Goal: Task Accomplishment & Management: Use online tool/utility

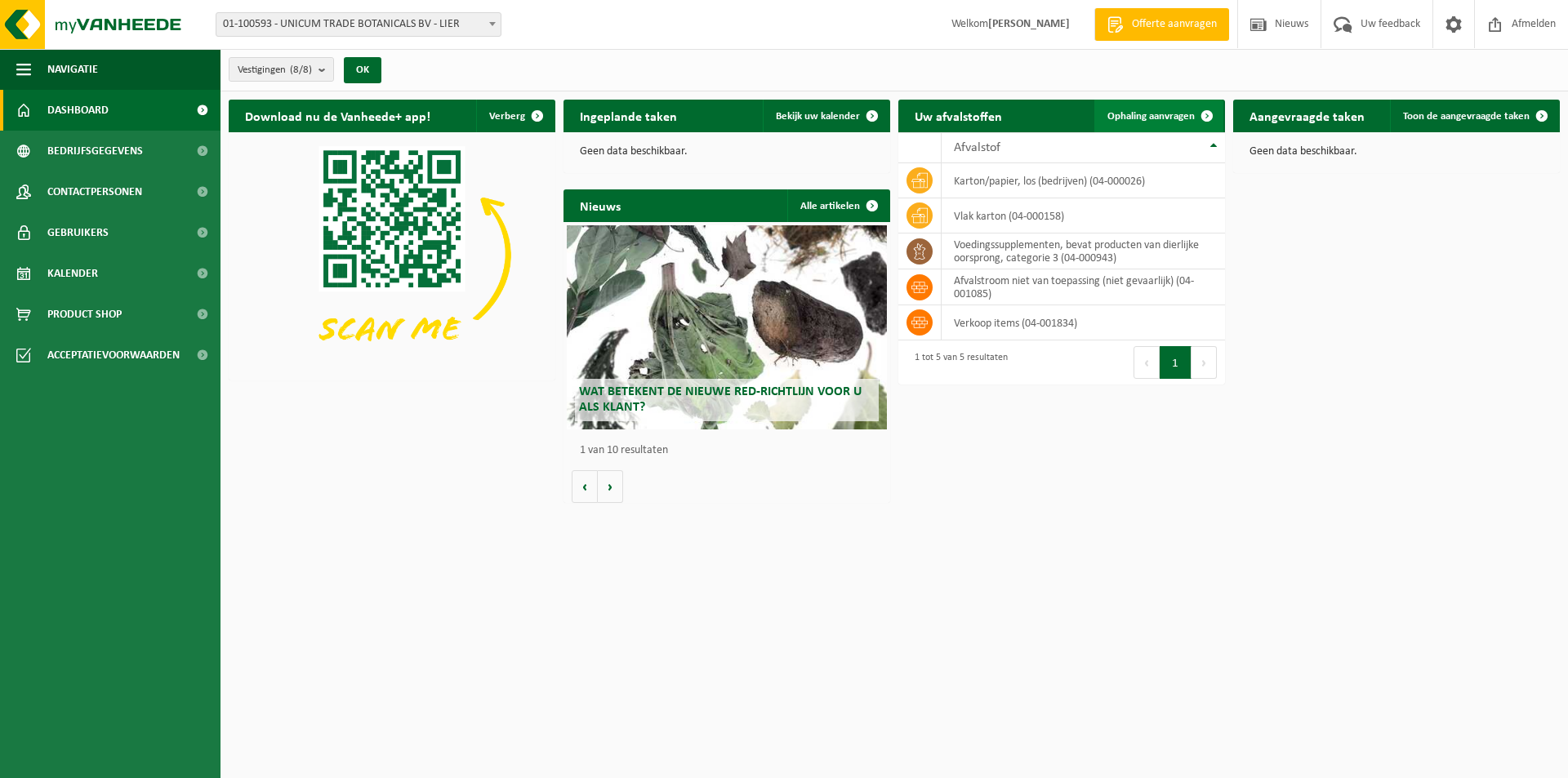
click at [1164, 111] on span "Ophaling aanvragen" at bounding box center [1151, 117] width 87 height 11
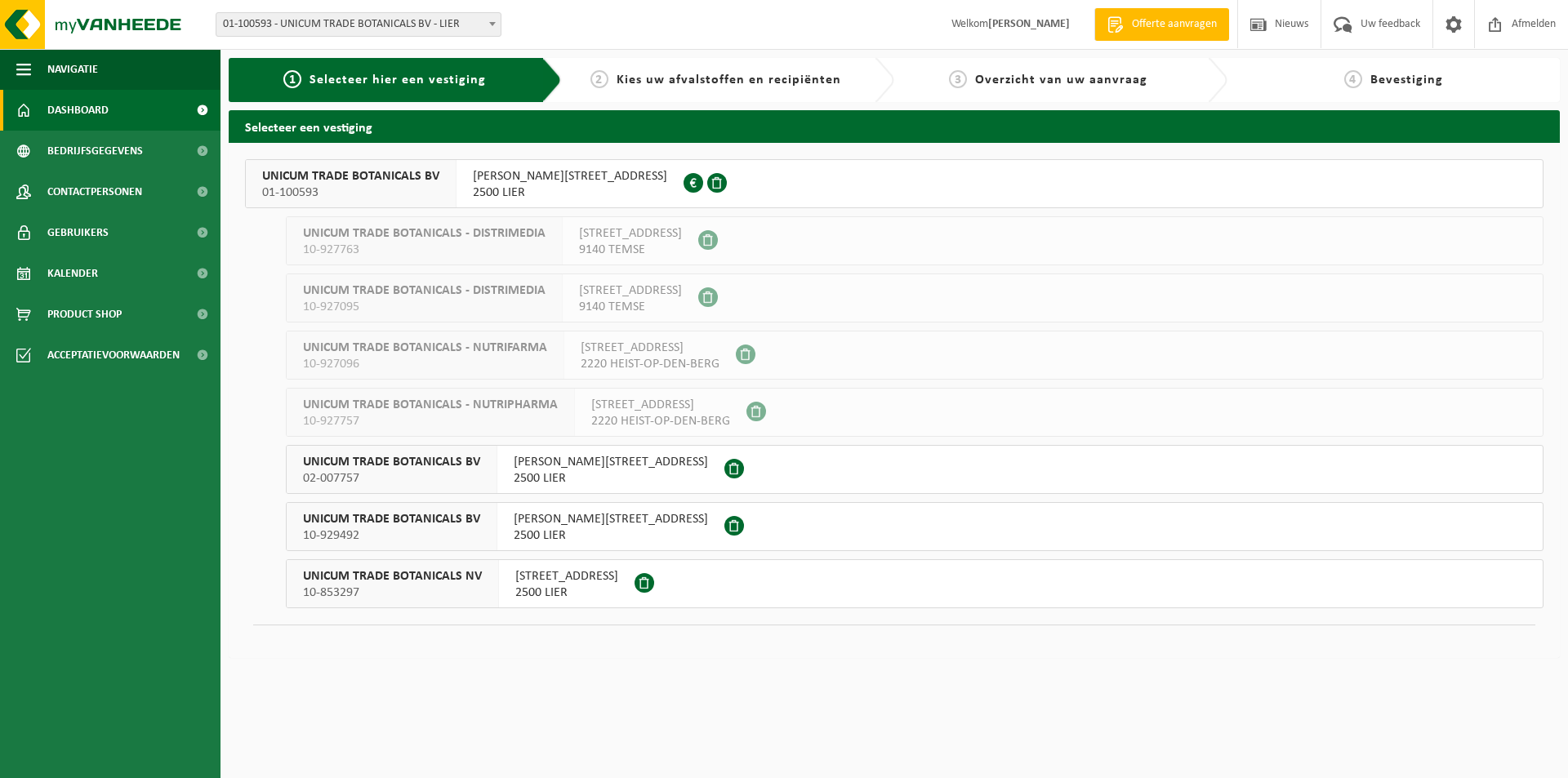
click at [134, 102] on link "Dashboard" at bounding box center [110, 111] width 220 height 41
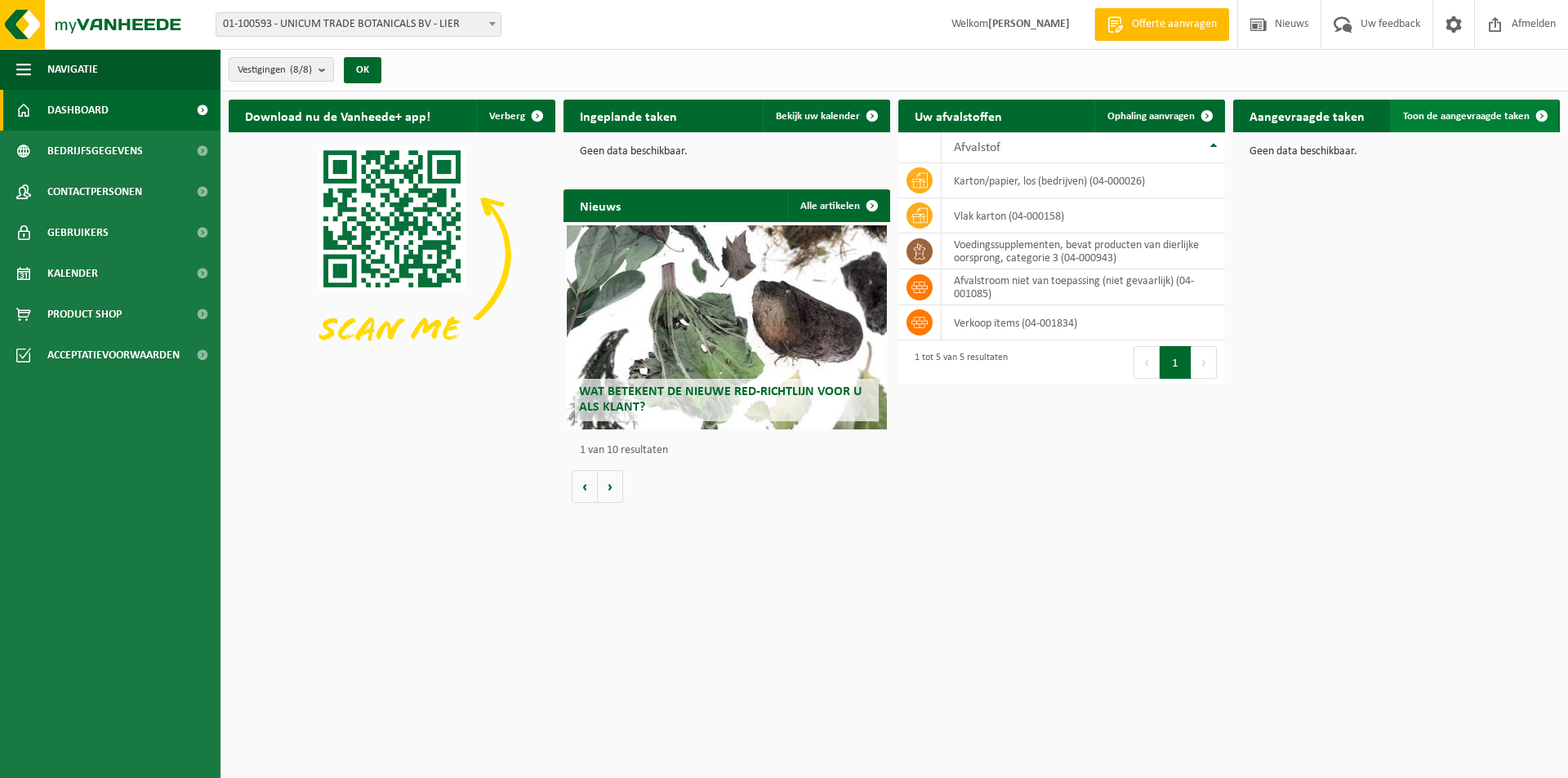
click at [1448, 116] on span "Toon de aangevraagde taken" at bounding box center [1466, 117] width 127 height 11
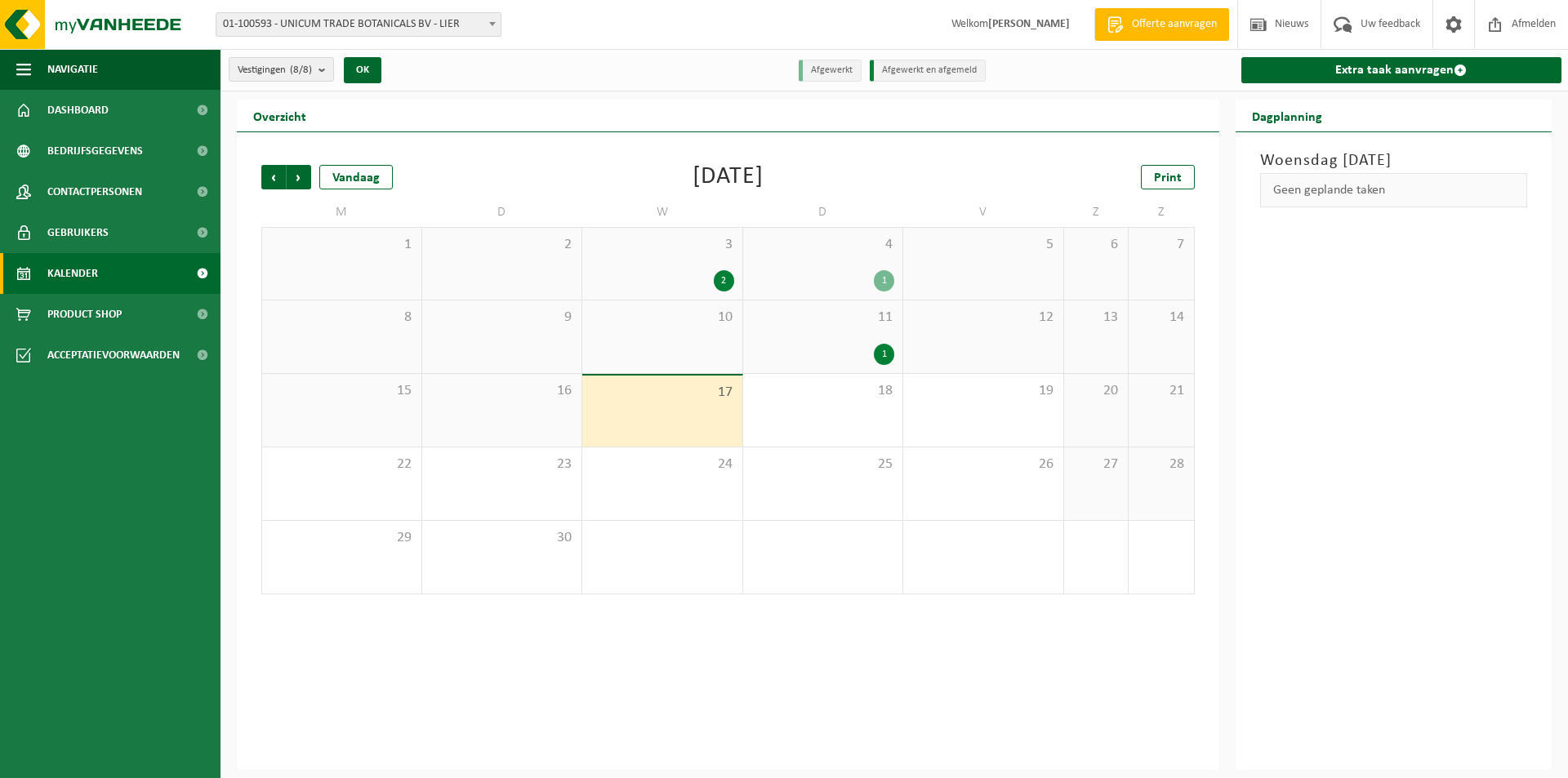
click at [871, 356] on div "1" at bounding box center [823, 355] width 144 height 21
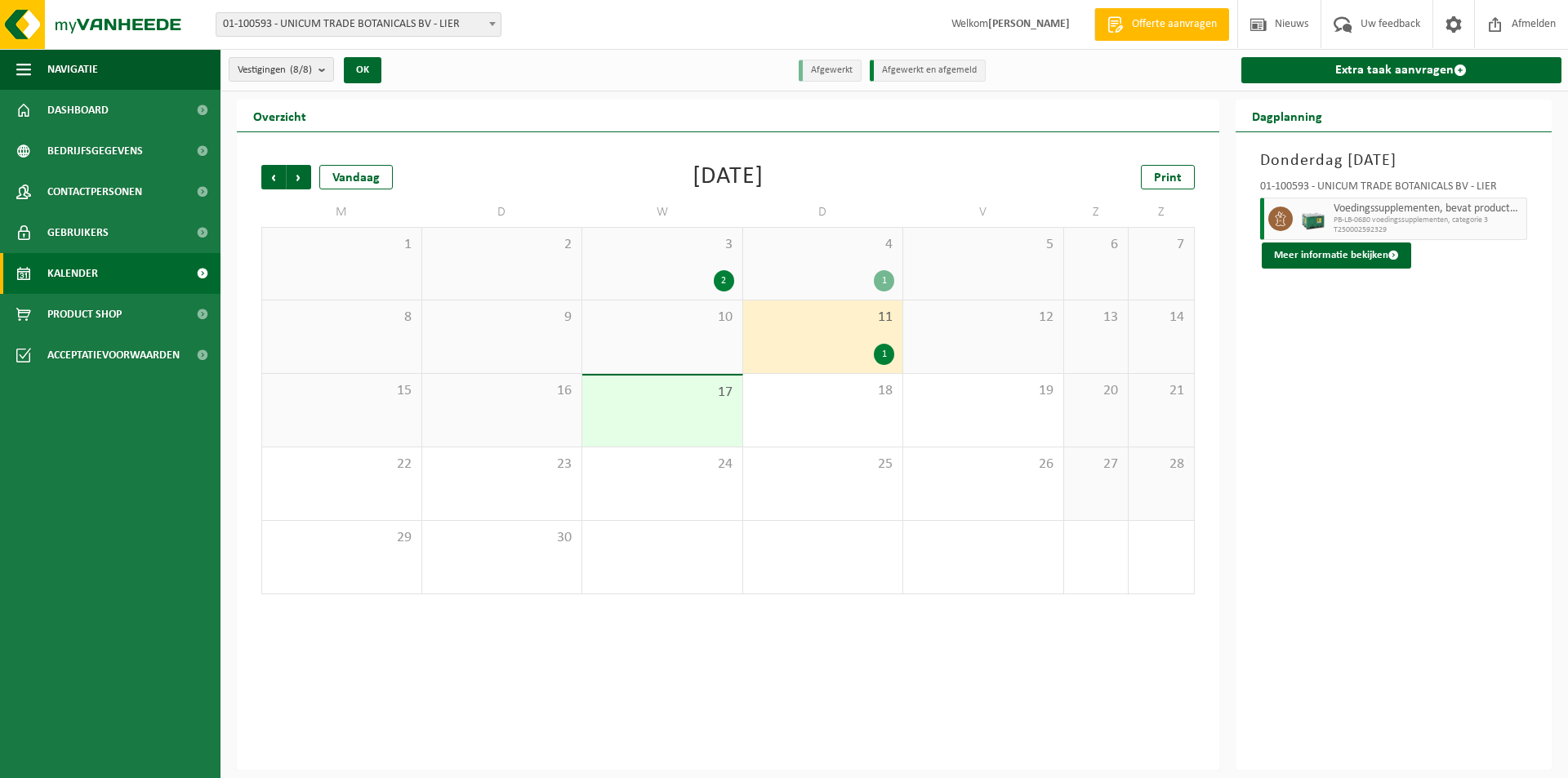
click at [851, 276] on div "1" at bounding box center [823, 281] width 144 height 21
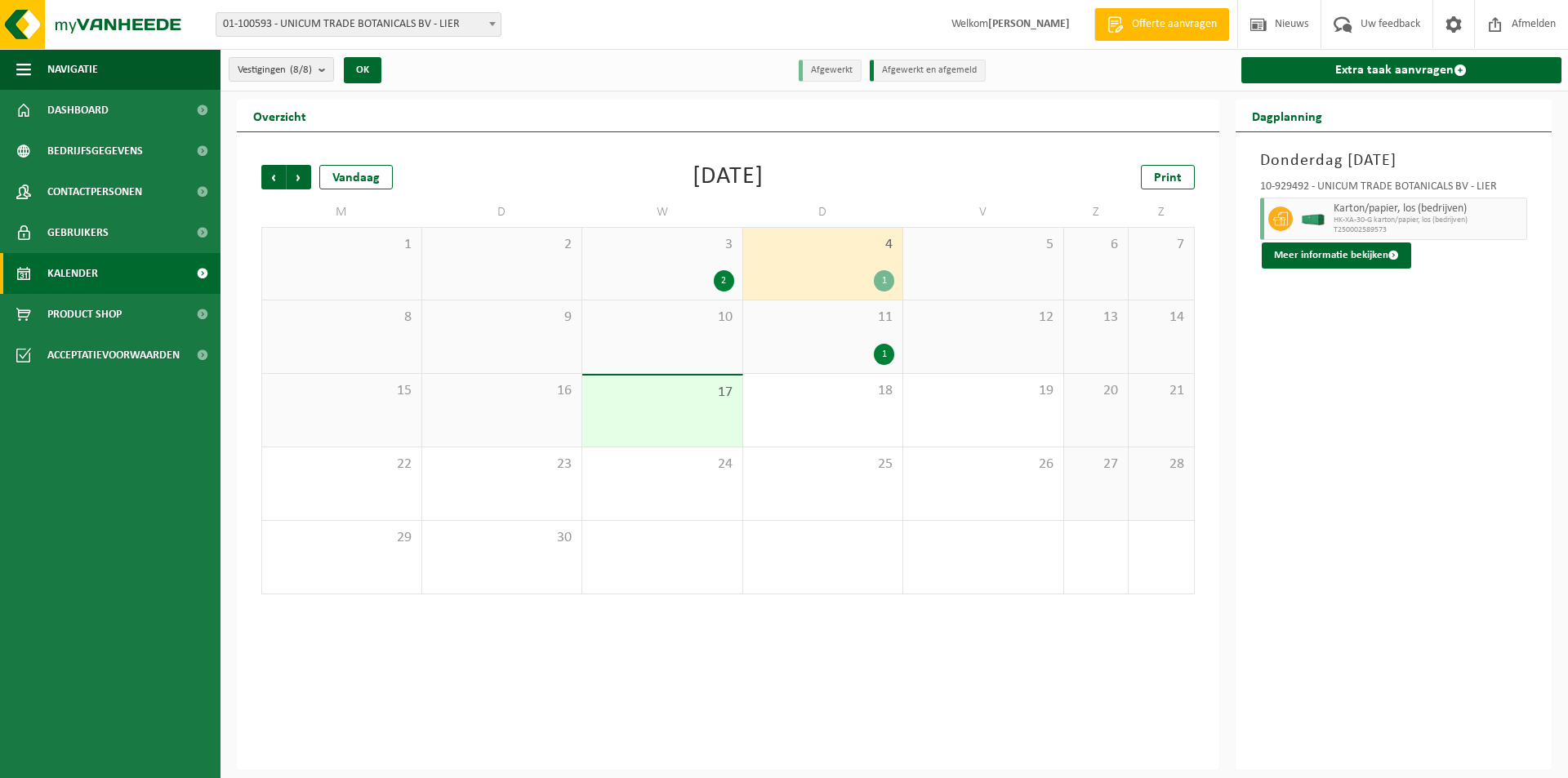
click at [847, 323] on span "11" at bounding box center [823, 317] width 144 height 18
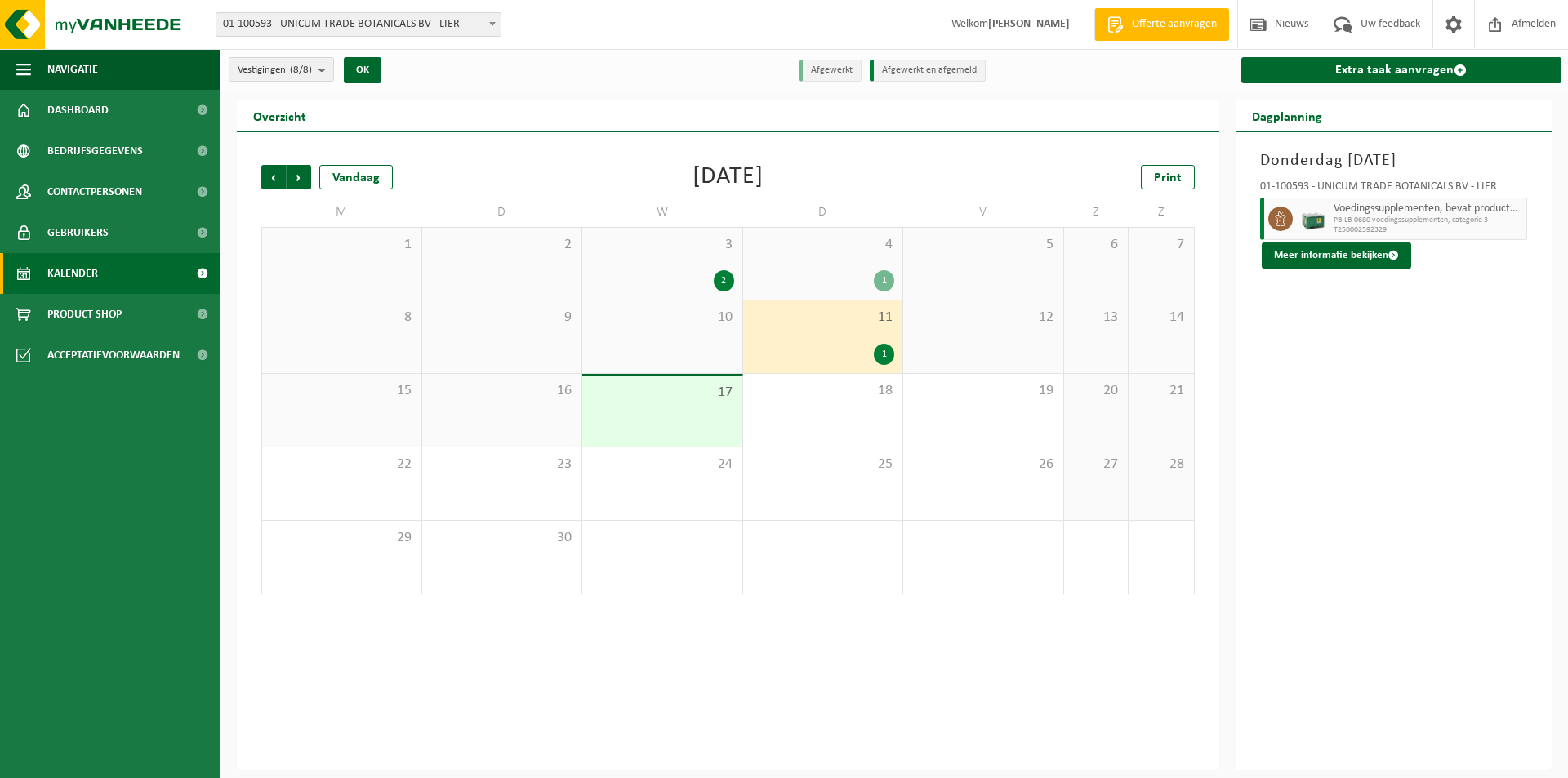
click at [712, 272] on div "2" at bounding box center [661, 281] width 144 height 21
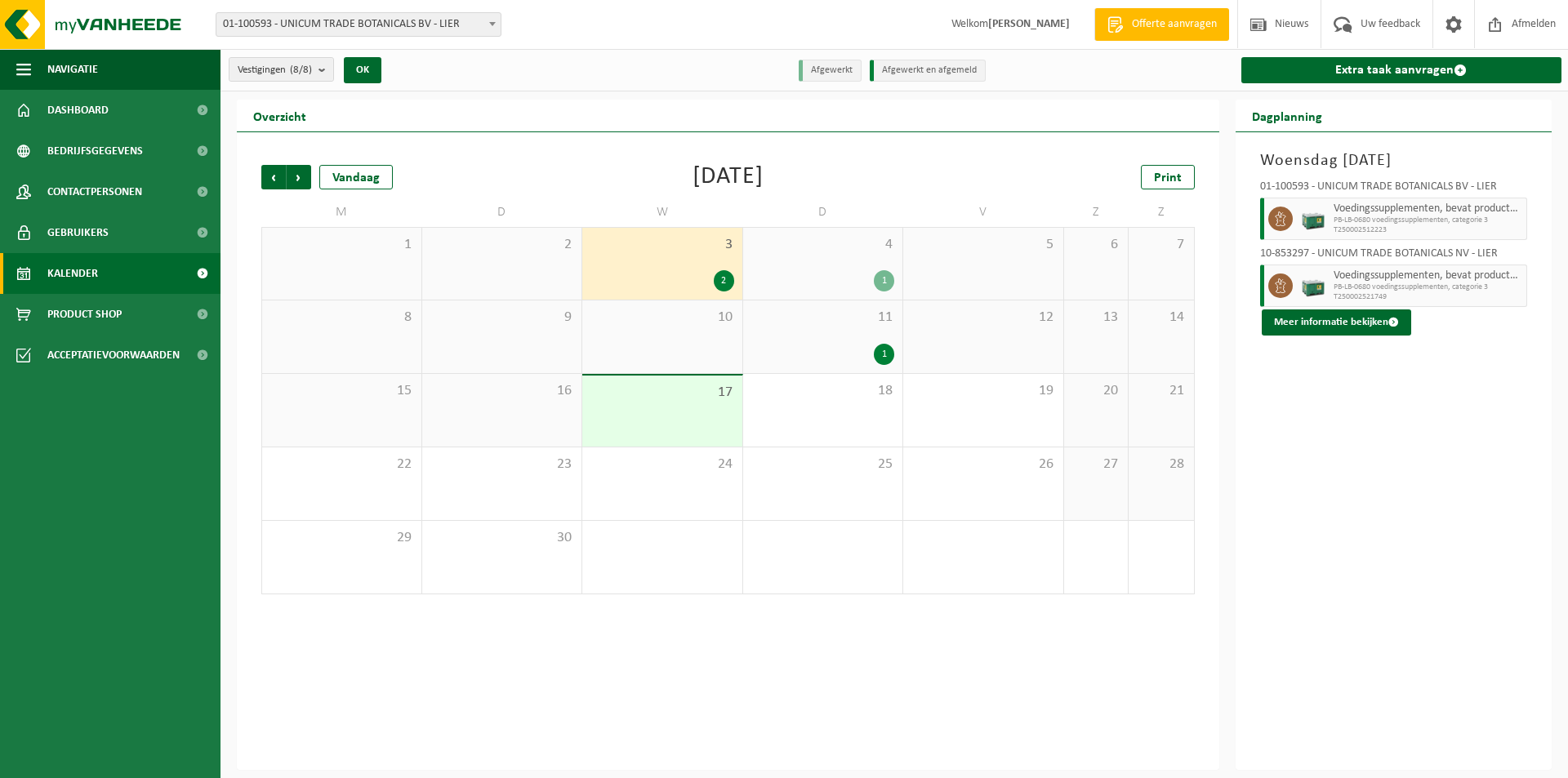
click at [863, 331] on div "11 1" at bounding box center [824, 337] width 160 height 73
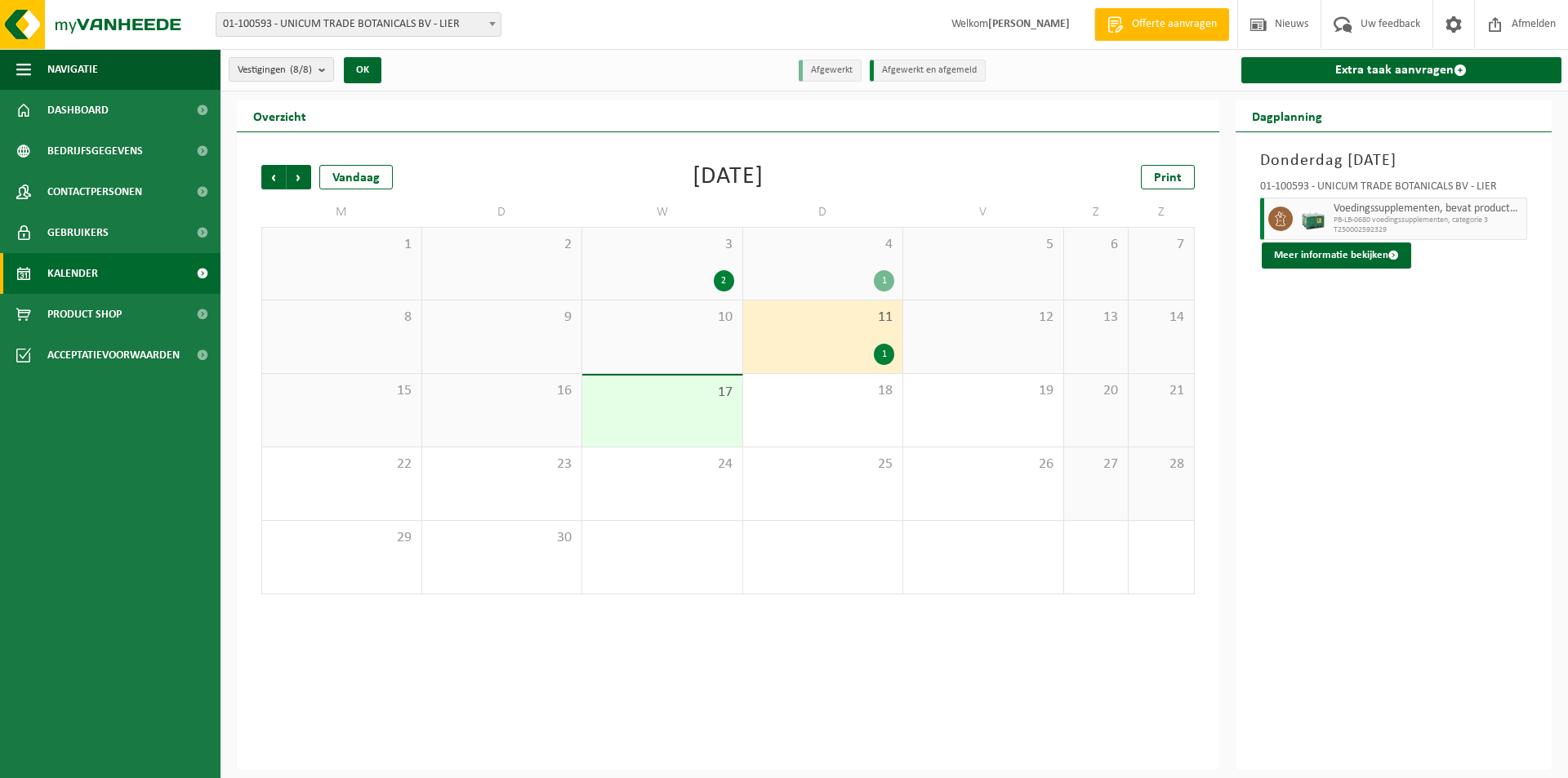
click at [701, 286] on div "2" at bounding box center [661, 281] width 144 height 21
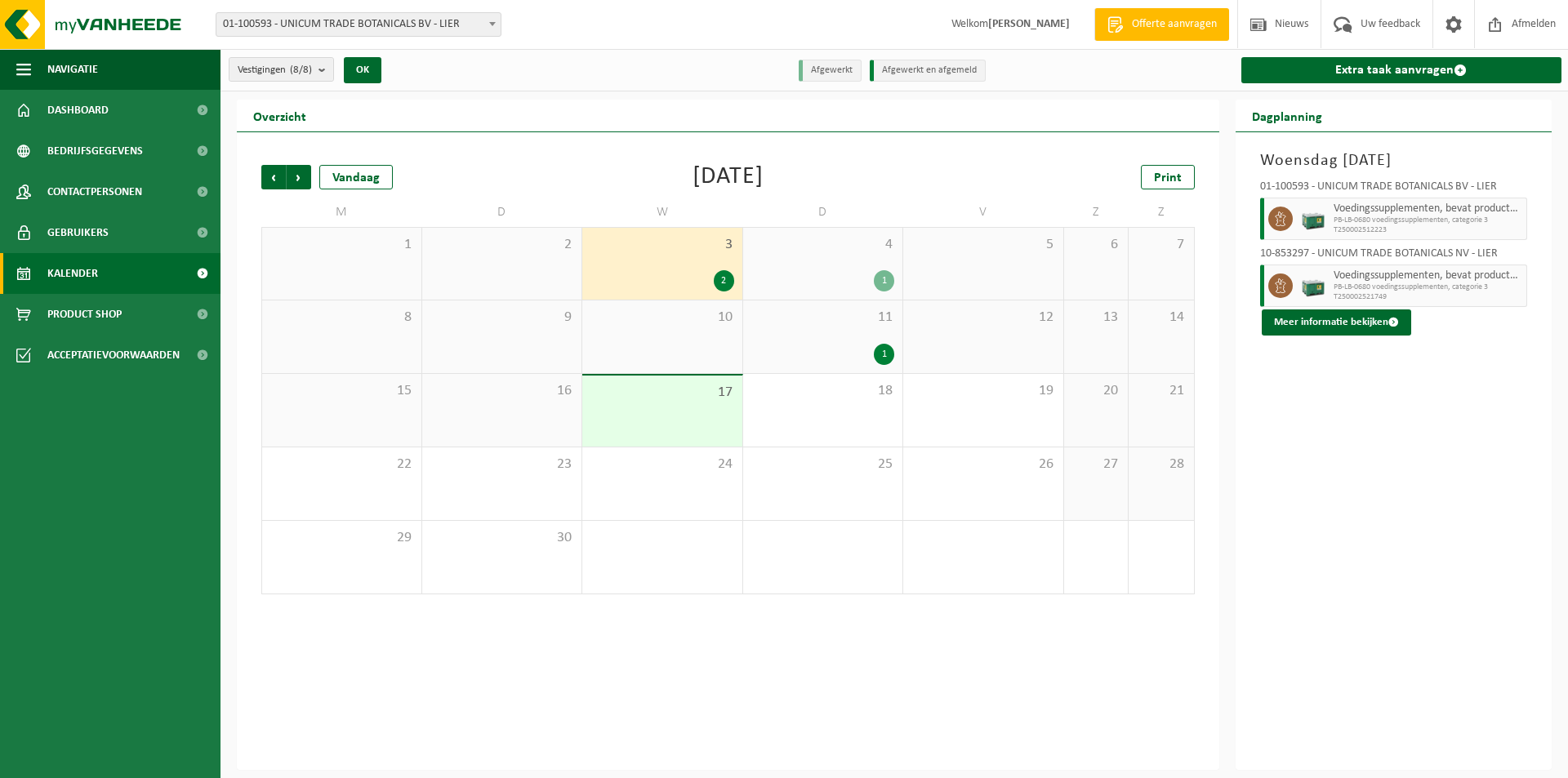
click at [874, 336] on div "11 1" at bounding box center [824, 337] width 160 height 73
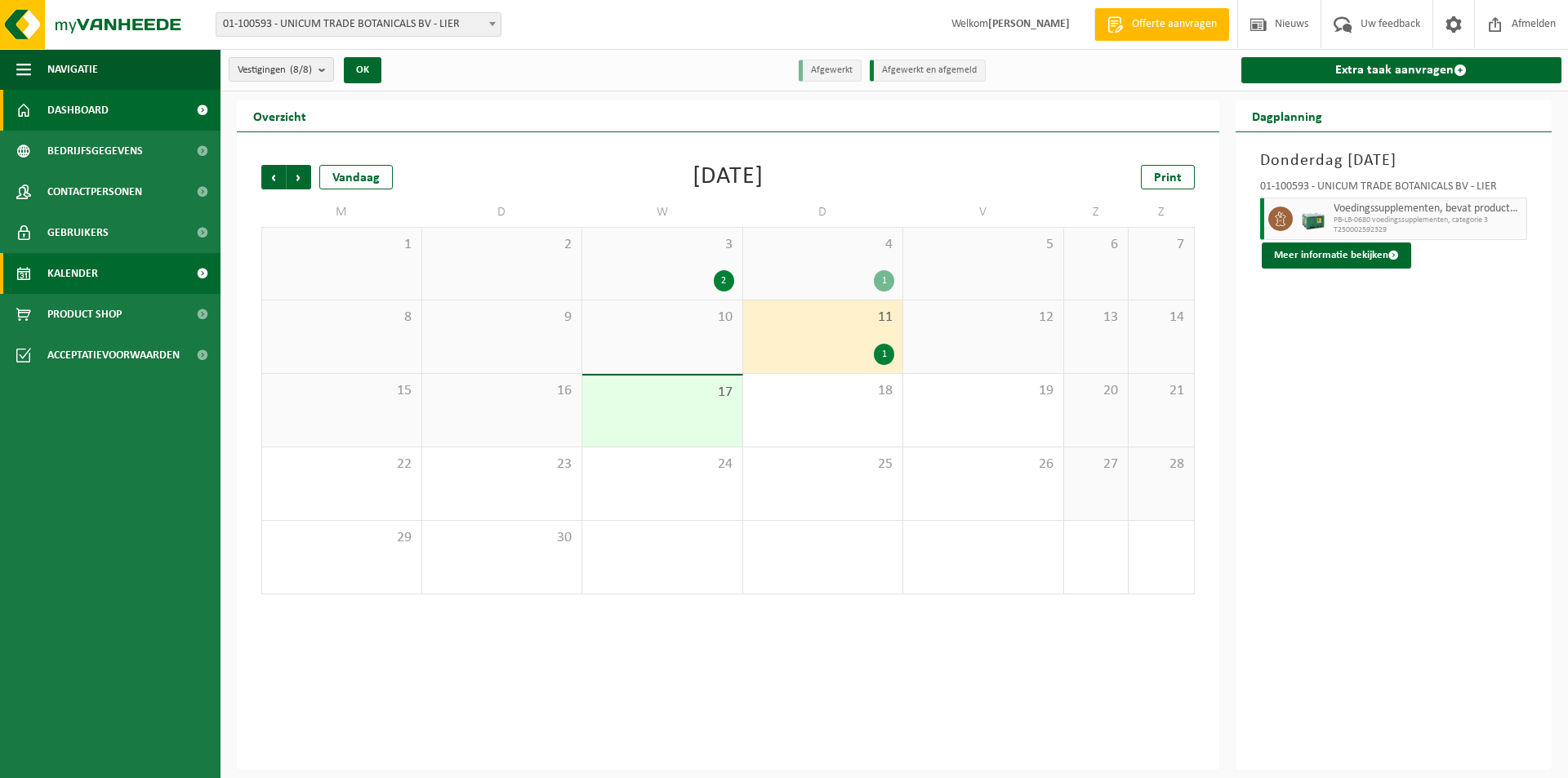
click at [59, 118] on span "Dashboard" at bounding box center [78, 111] width 62 height 41
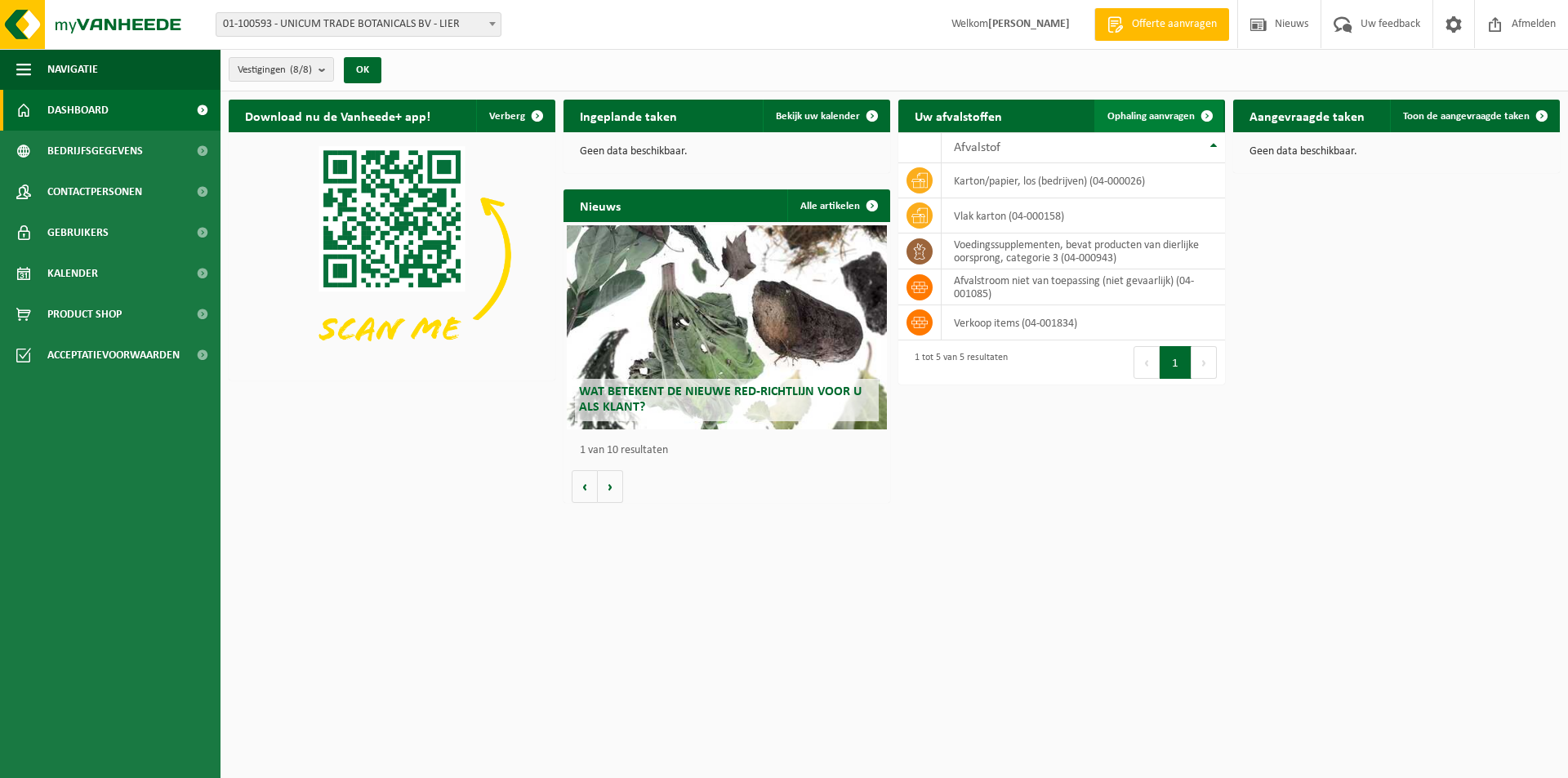
click at [1186, 117] on span "Ophaling aanvragen" at bounding box center [1151, 117] width 87 height 11
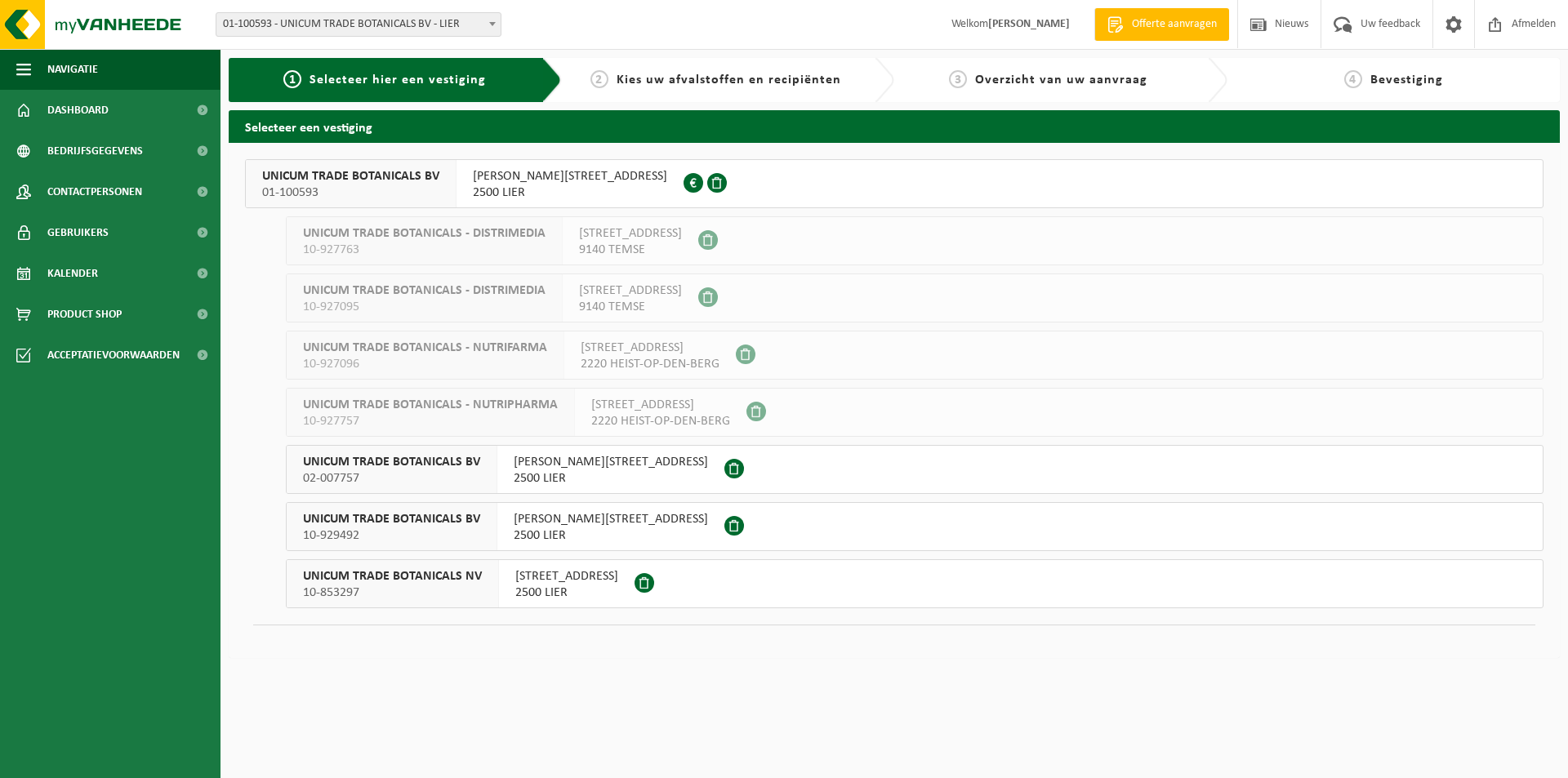
click at [488, 187] on span "2500 LIER" at bounding box center [570, 192] width 194 height 16
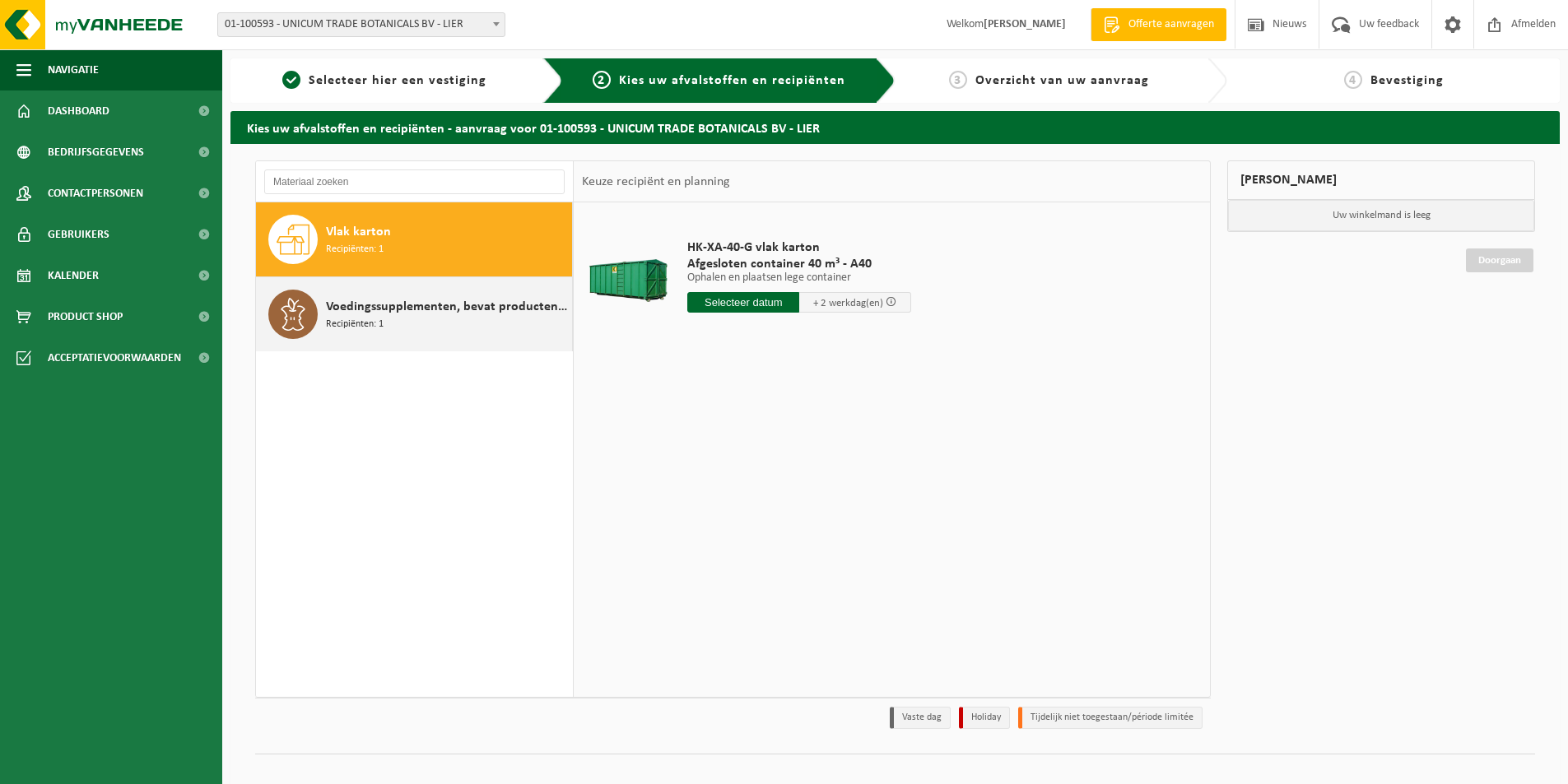
click at [424, 334] on div "Voedingssupplementen, bevat producten van dierlijke oorsprong, categorie 3 Reci…" at bounding box center [447, 313] width 242 height 49
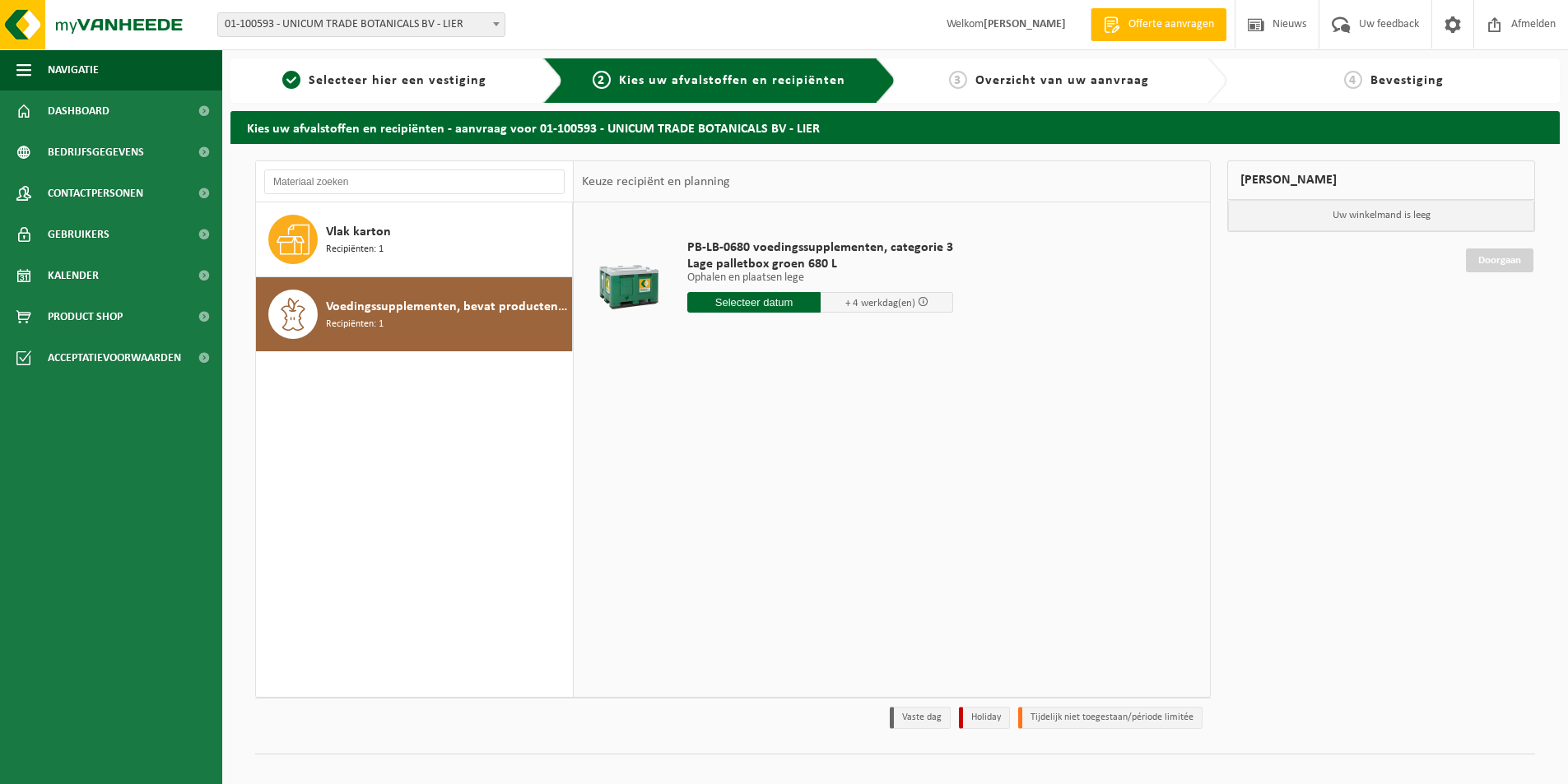
click at [770, 299] on input "text" at bounding box center [754, 302] width 133 height 21
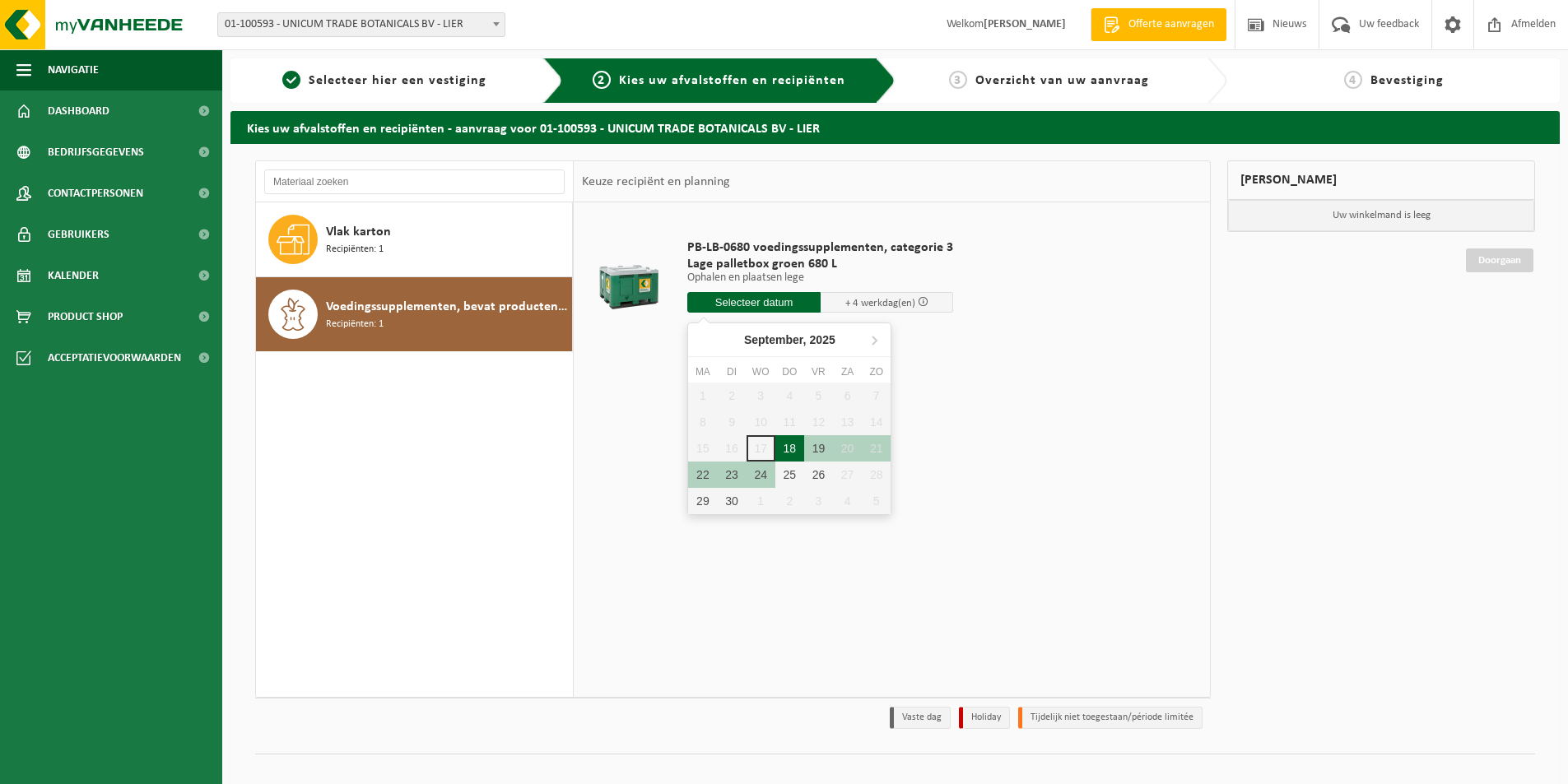
click at [777, 445] on div "18" at bounding box center [790, 448] width 29 height 26
type input "Van 2025-09-18"
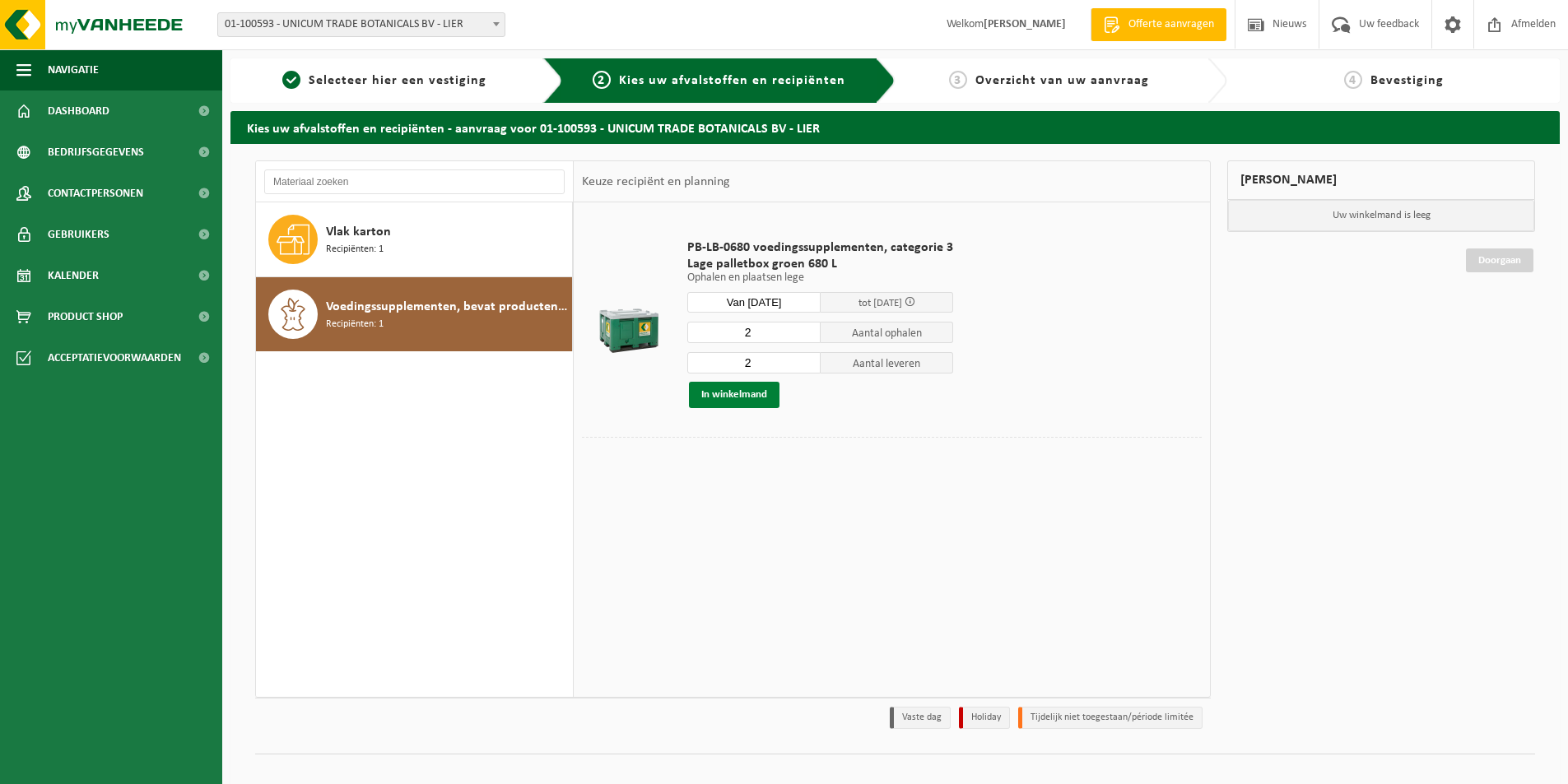
click at [746, 389] on button "In winkelmand" at bounding box center [734, 394] width 91 height 26
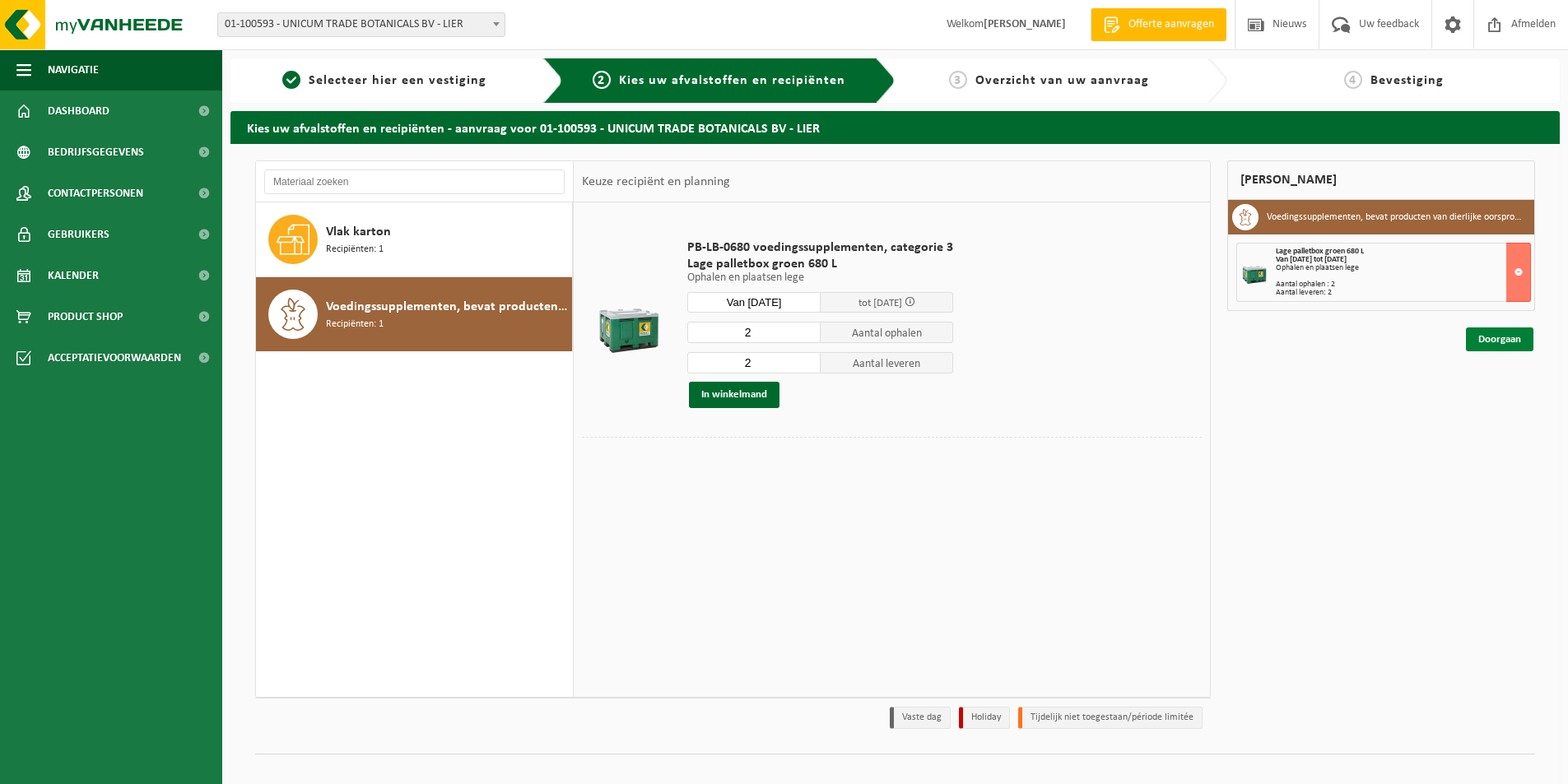
click at [1503, 332] on link "Doorgaan" at bounding box center [1499, 339] width 67 height 24
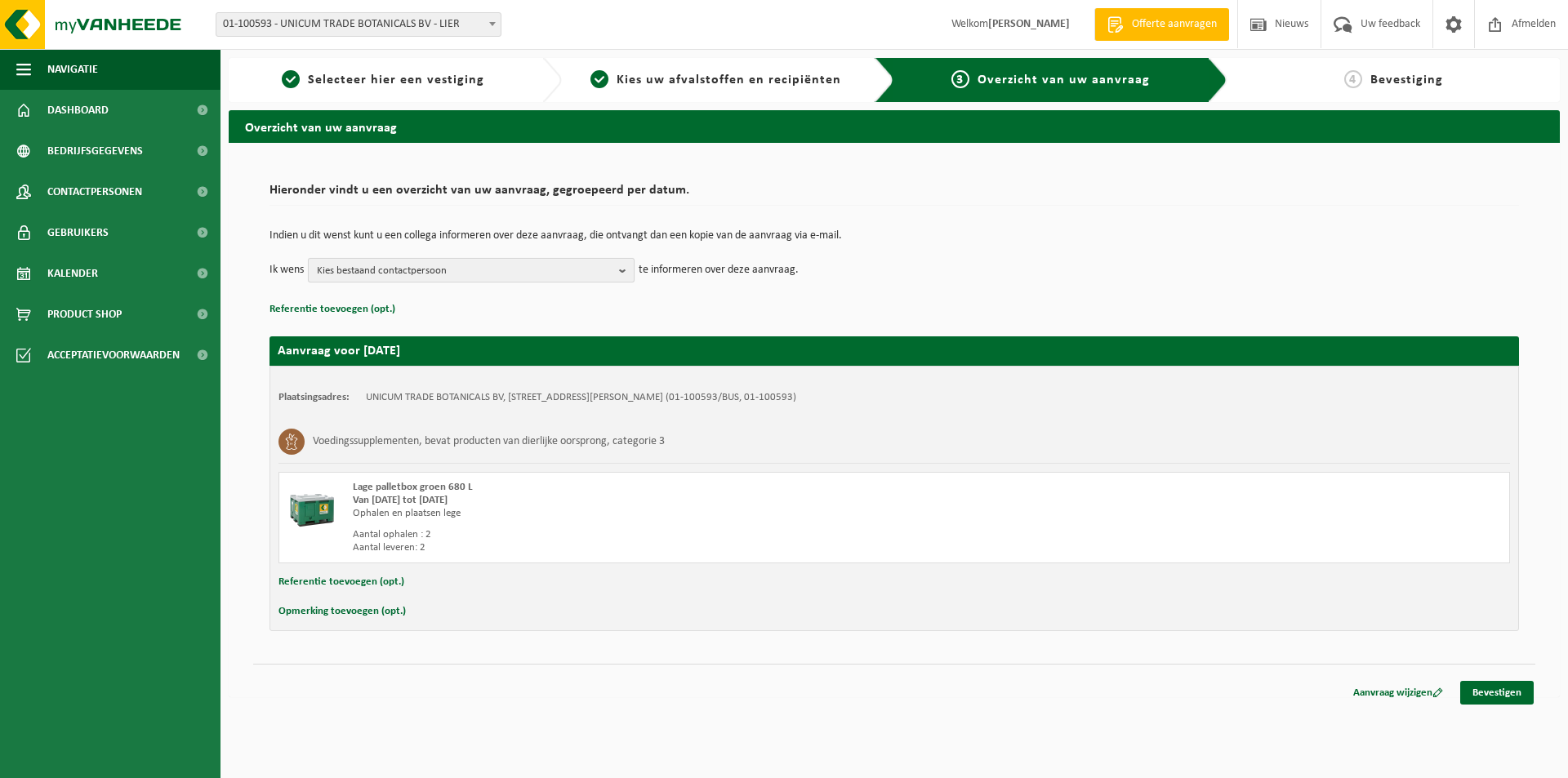
click at [490, 267] on span "Kies bestaand contactpersoon" at bounding box center [464, 270] width 296 height 24
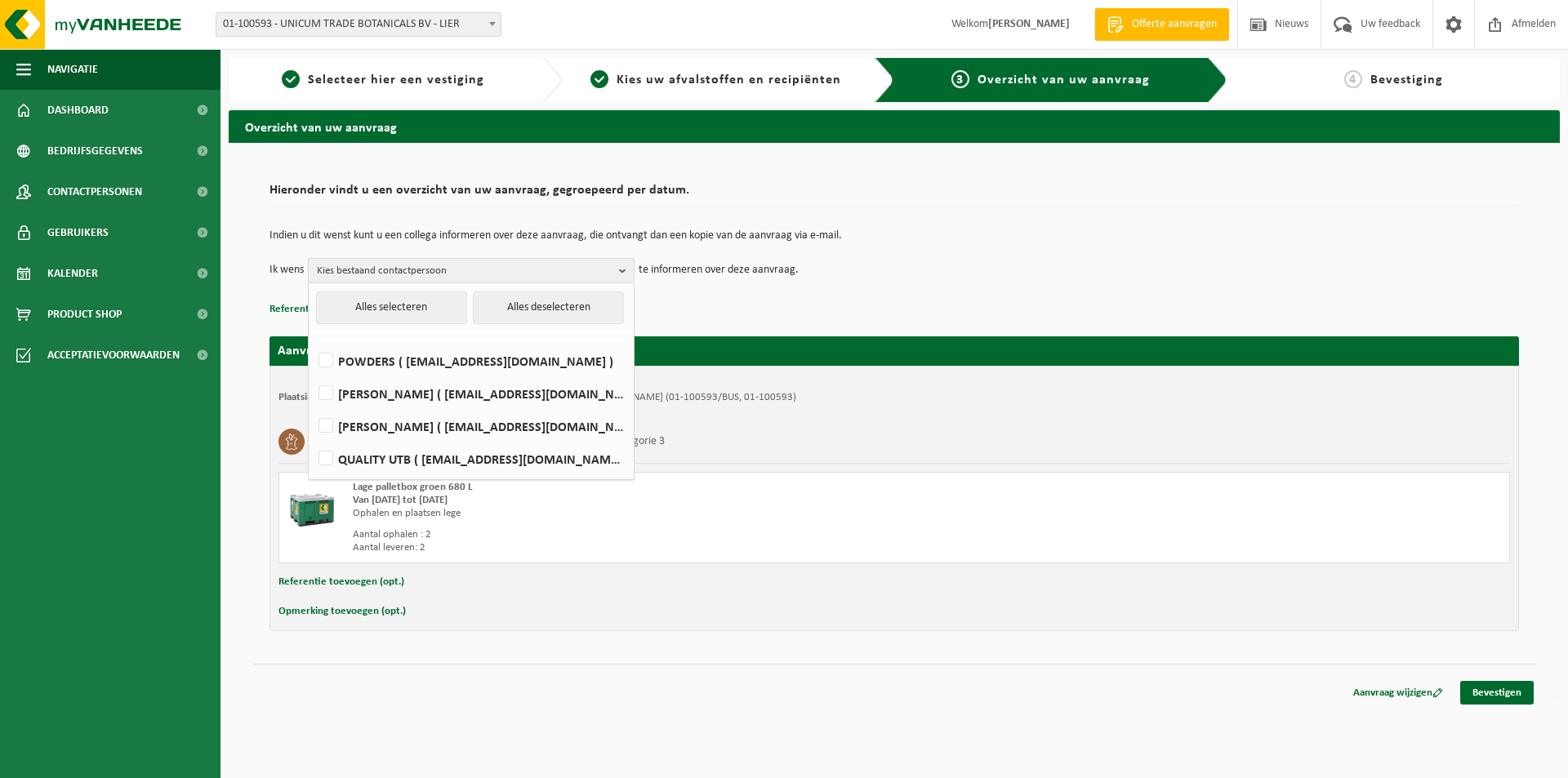
click at [446, 266] on span "Kies bestaand contactpersoon" at bounding box center [464, 270] width 296 height 24
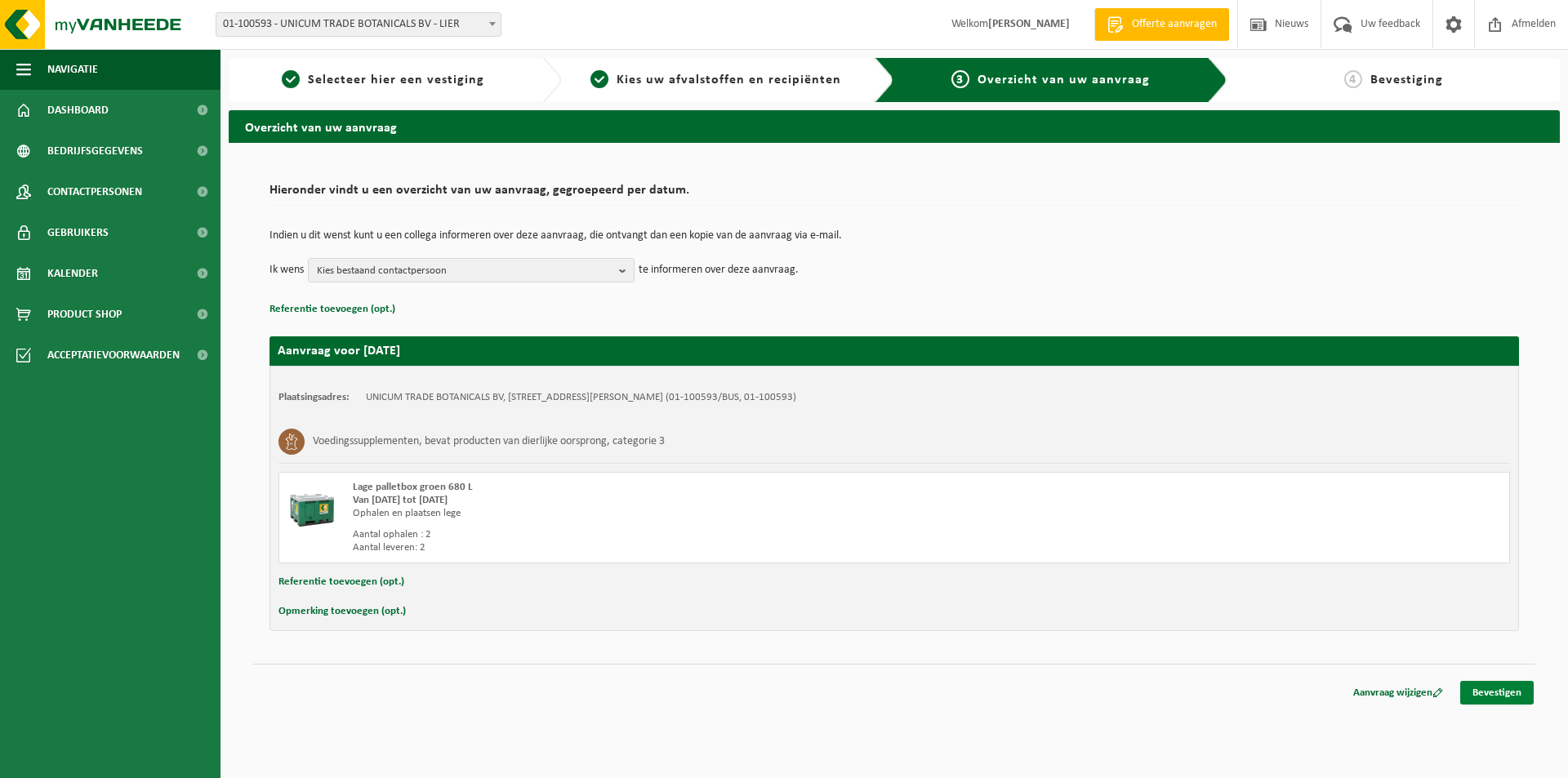
click at [1501, 691] on link "Bevestigen" at bounding box center [1497, 692] width 73 height 24
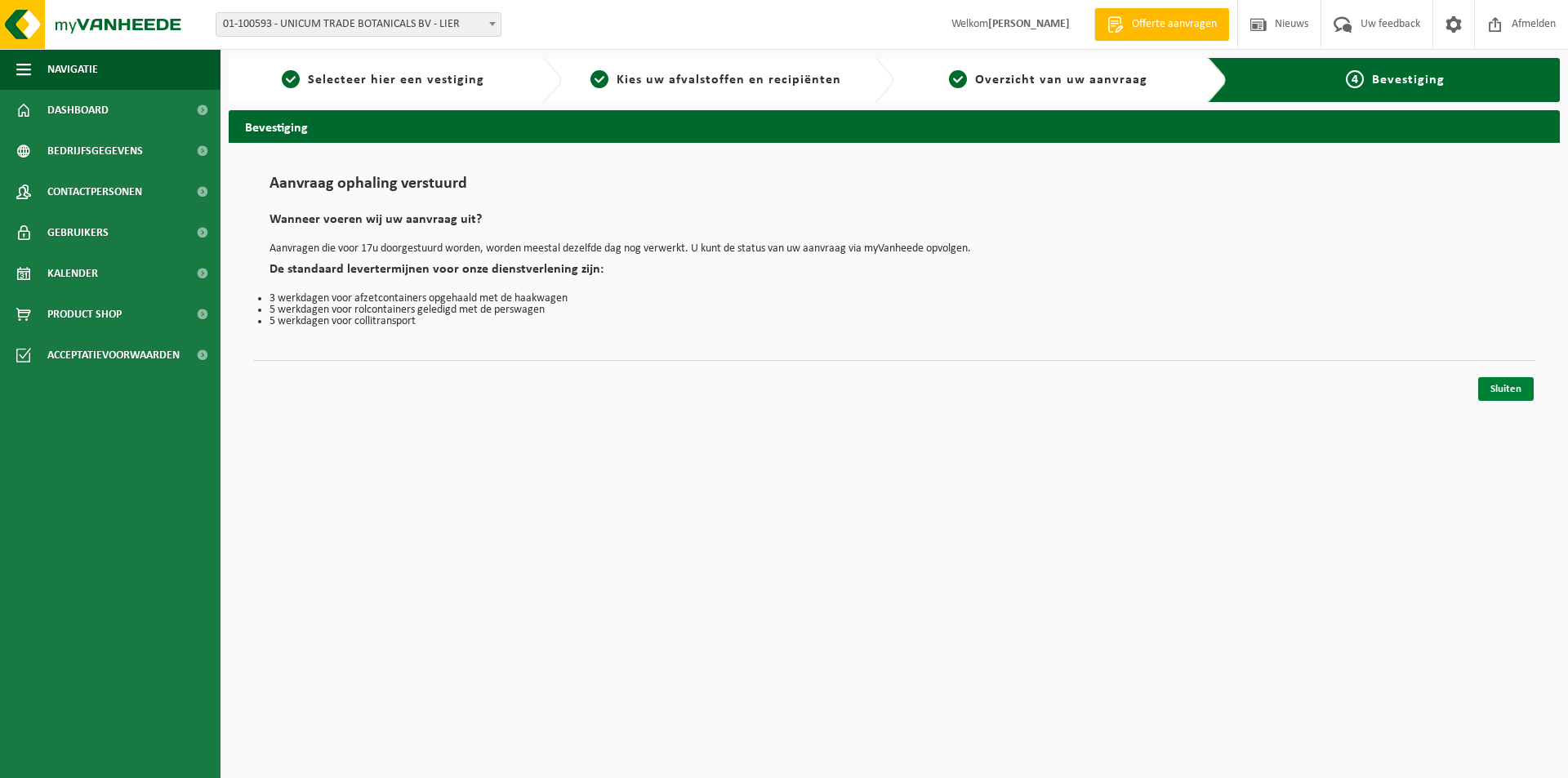
click at [1482, 397] on link "Sluiten" at bounding box center [1506, 389] width 55 height 24
